Goal: Find specific page/section: Find specific page/section

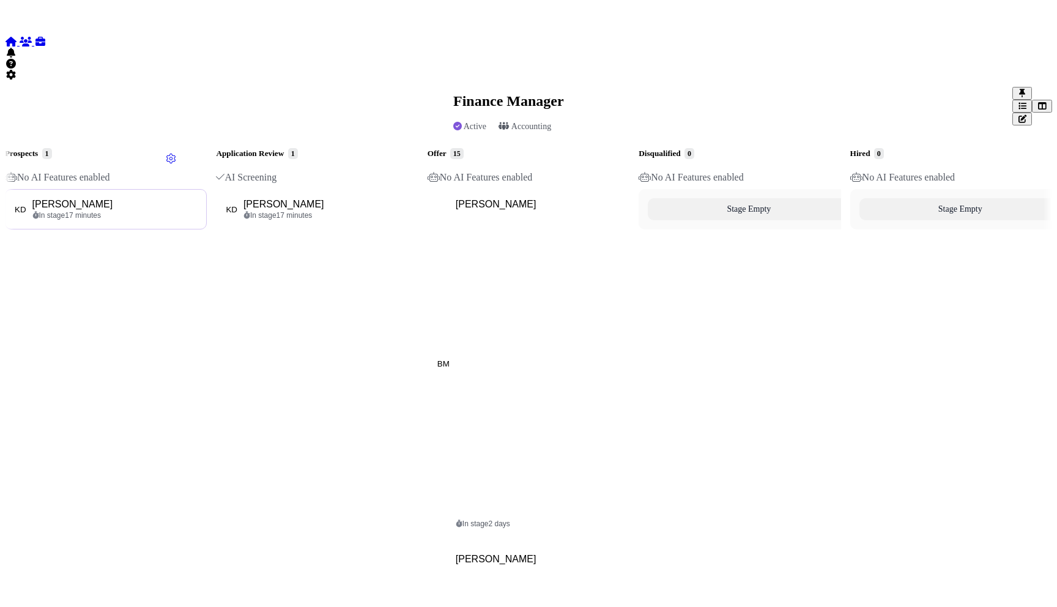
click at [113, 199] on div "[PERSON_NAME]" at bounding box center [72, 204] width 81 height 11
click at [324, 199] on div "[PERSON_NAME]" at bounding box center [283, 204] width 81 height 11
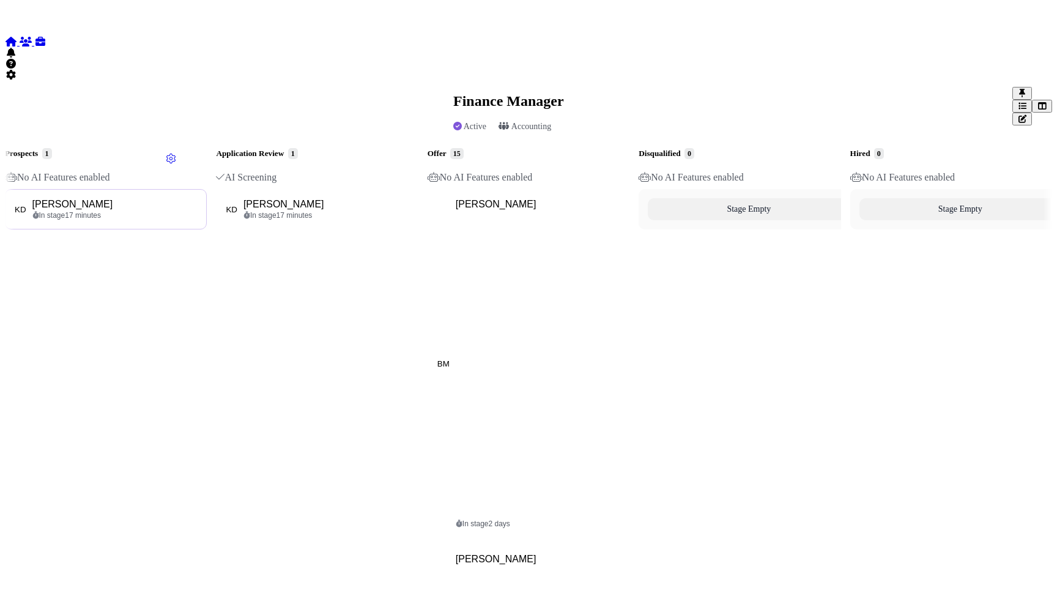
click at [113, 199] on div "[PERSON_NAME]" at bounding box center [72, 204] width 81 height 11
click at [324, 199] on div "[PERSON_NAME]" at bounding box center [283, 204] width 81 height 11
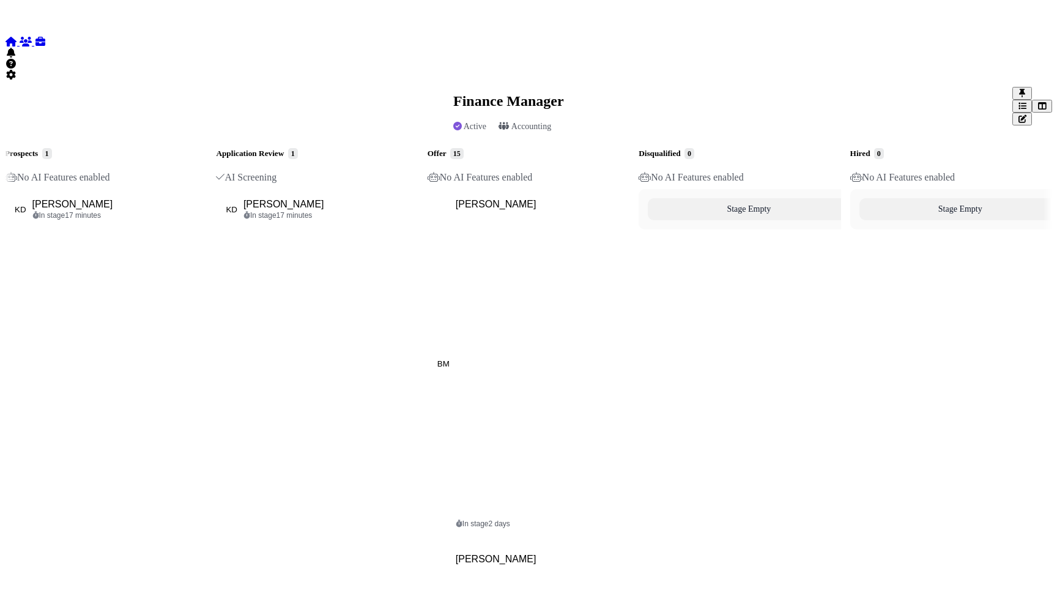
click at [17, 37] on icon at bounding box center [11, 42] width 12 height 10
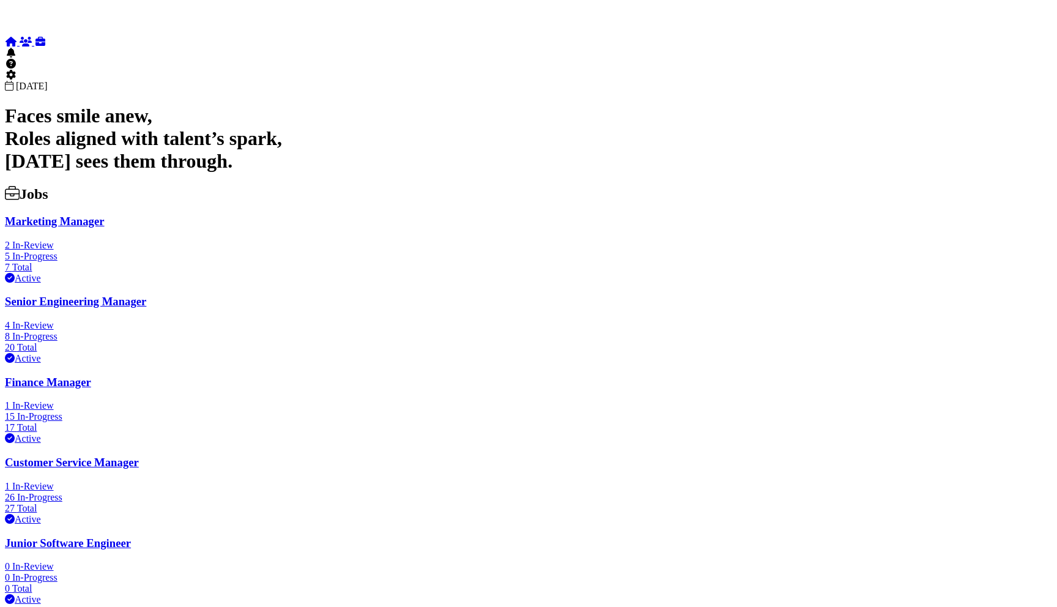
click at [132, 295] on h3 "Senior Engineering Manager" at bounding box center [528, 301] width 1047 height 13
